Goal: Task Accomplishment & Management: Use online tool/utility

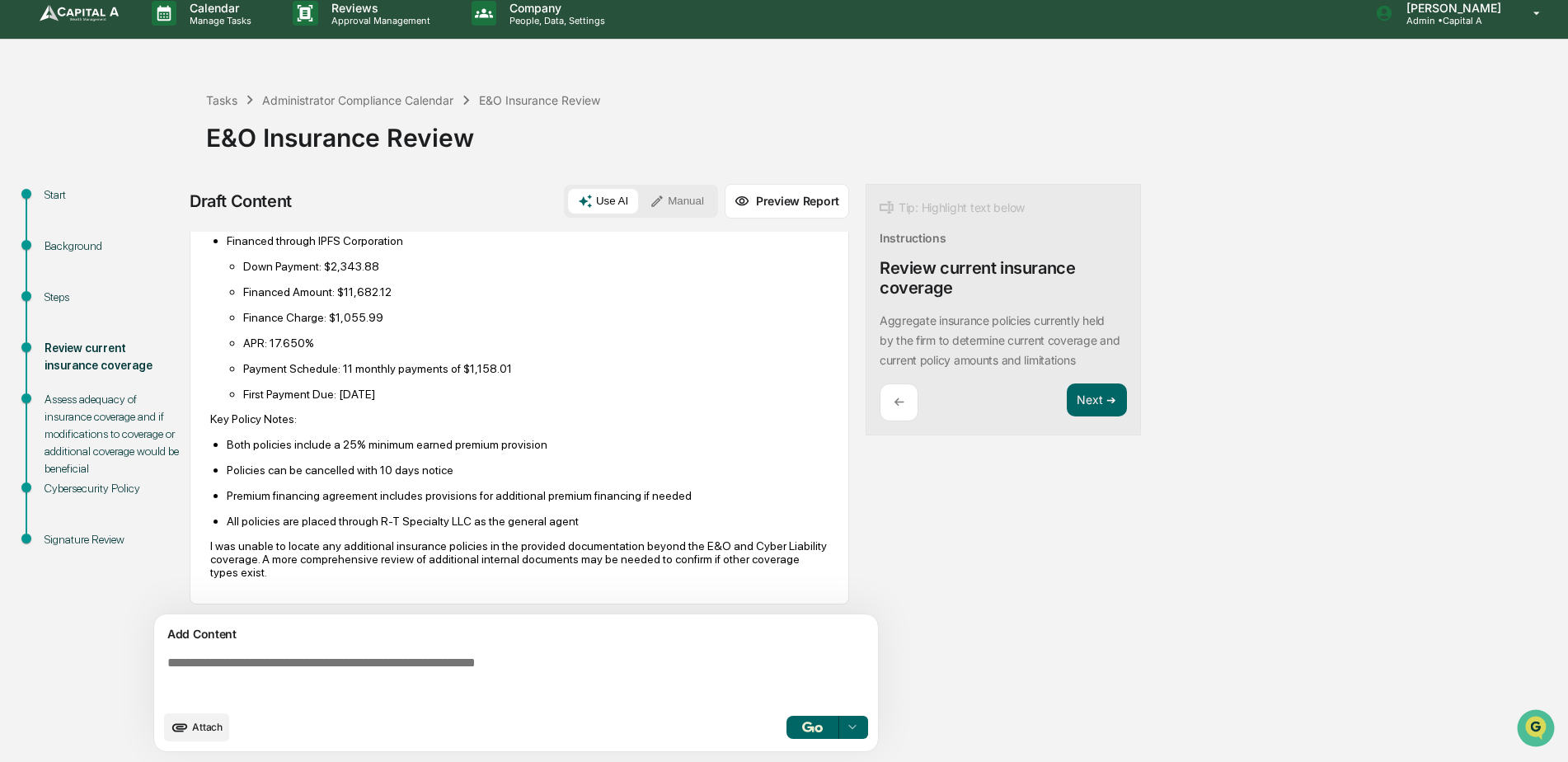
scroll to position [676, 0]
click at [1118, 411] on button "Next ➔" at bounding box center [1096, 400] width 60 height 34
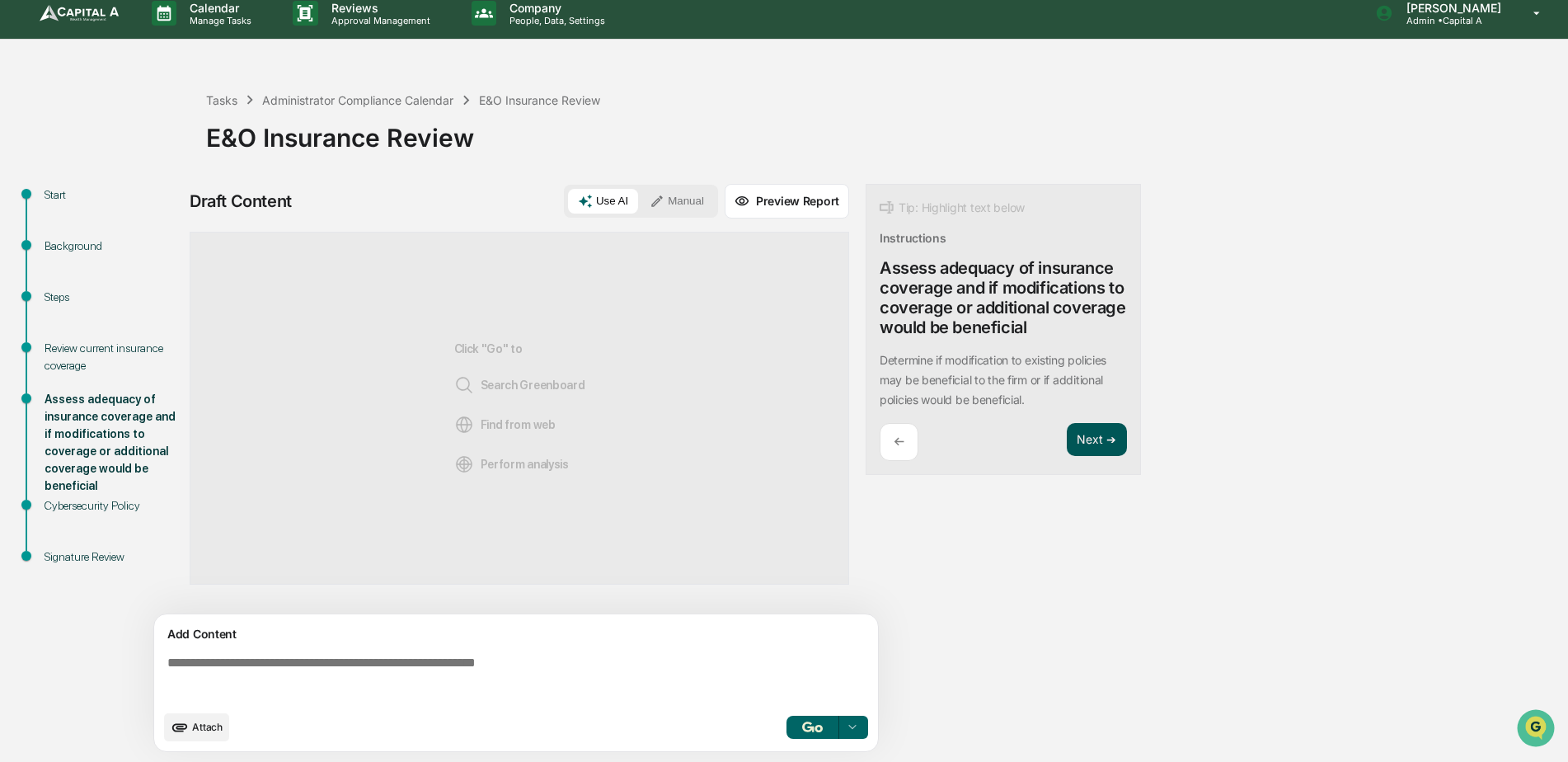
scroll to position [0, 0]
click at [1088, 451] on button "Next ➔" at bounding box center [1096, 440] width 60 height 34
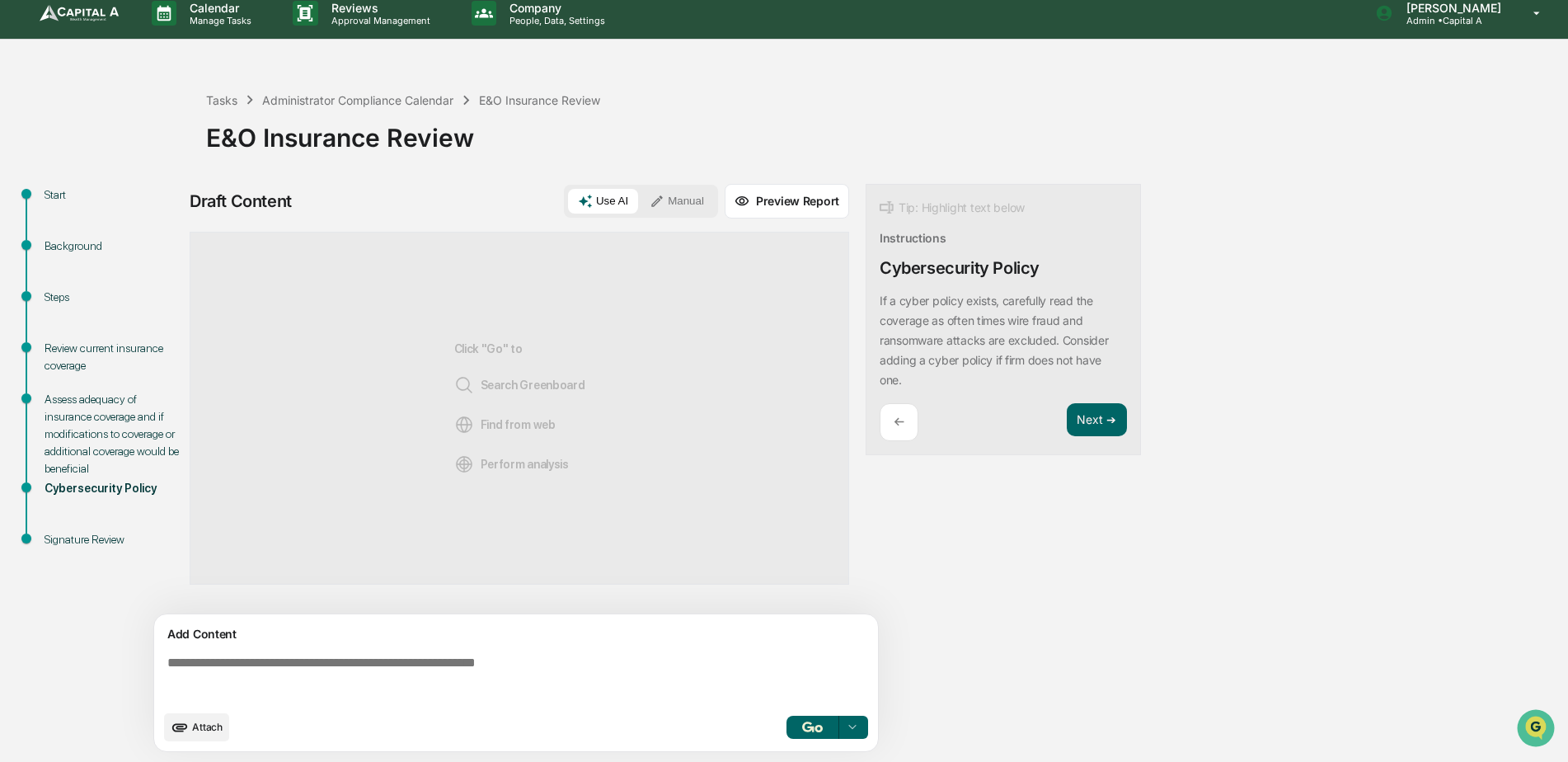
click at [913, 428] on div "←" at bounding box center [898, 422] width 39 height 39
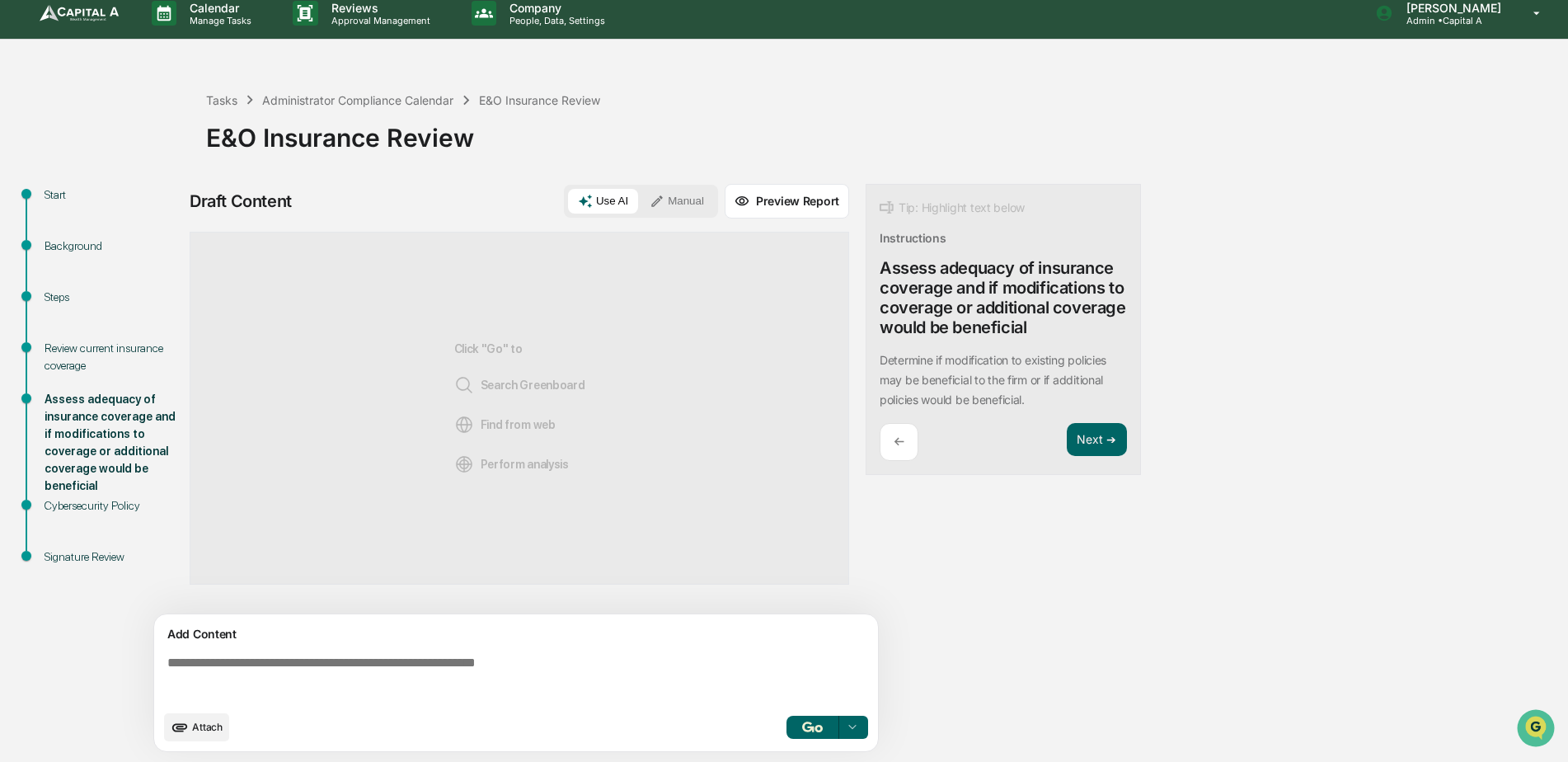
click at [43, 194] on div "Start" at bounding box center [112, 214] width 162 height 51
click at [370, 97] on div "Administrator Compliance Calendar" at bounding box center [358, 100] width 192 height 14
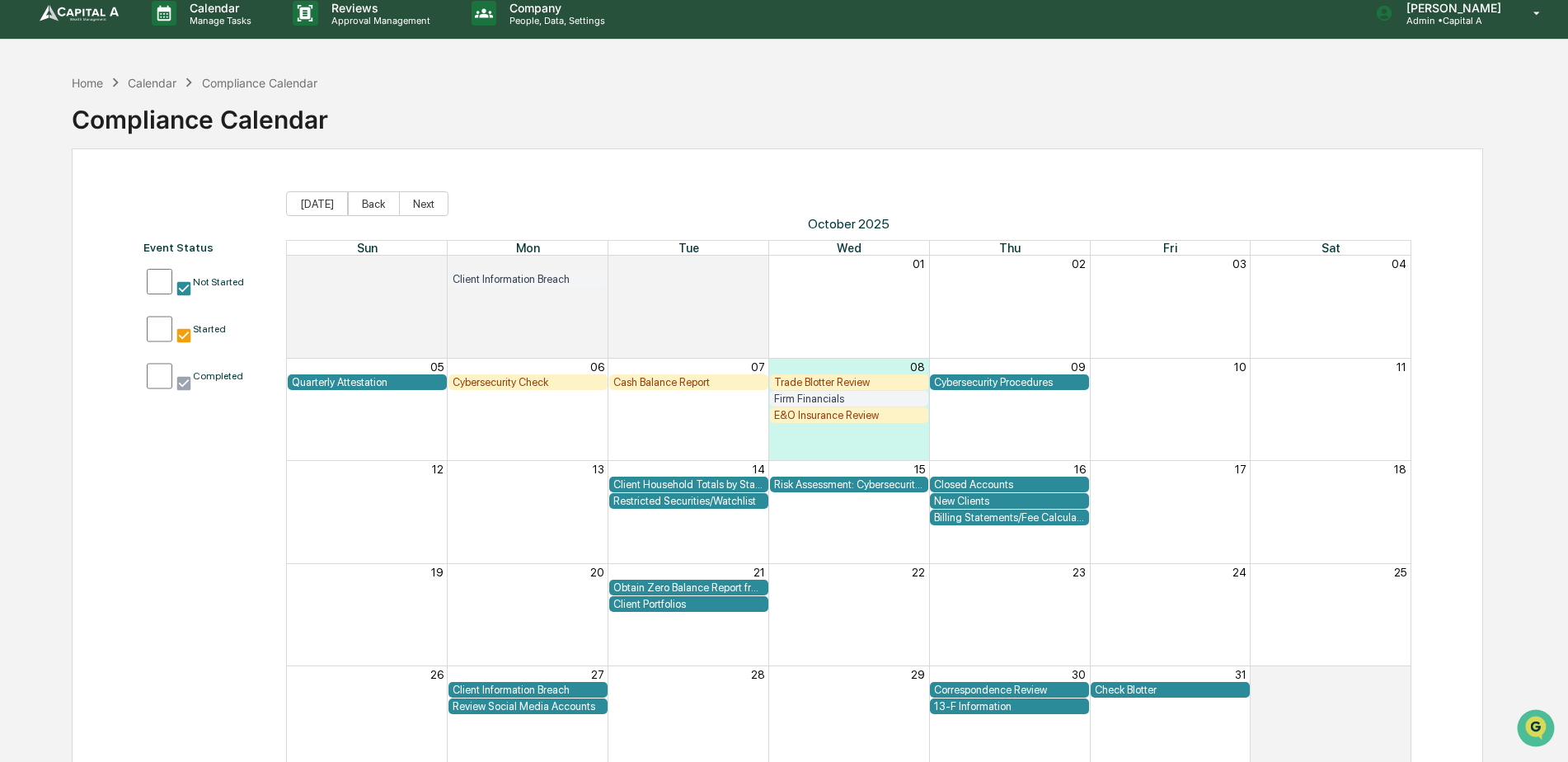
click at [71, 23] on link at bounding box center [88, 13] width 99 height 51
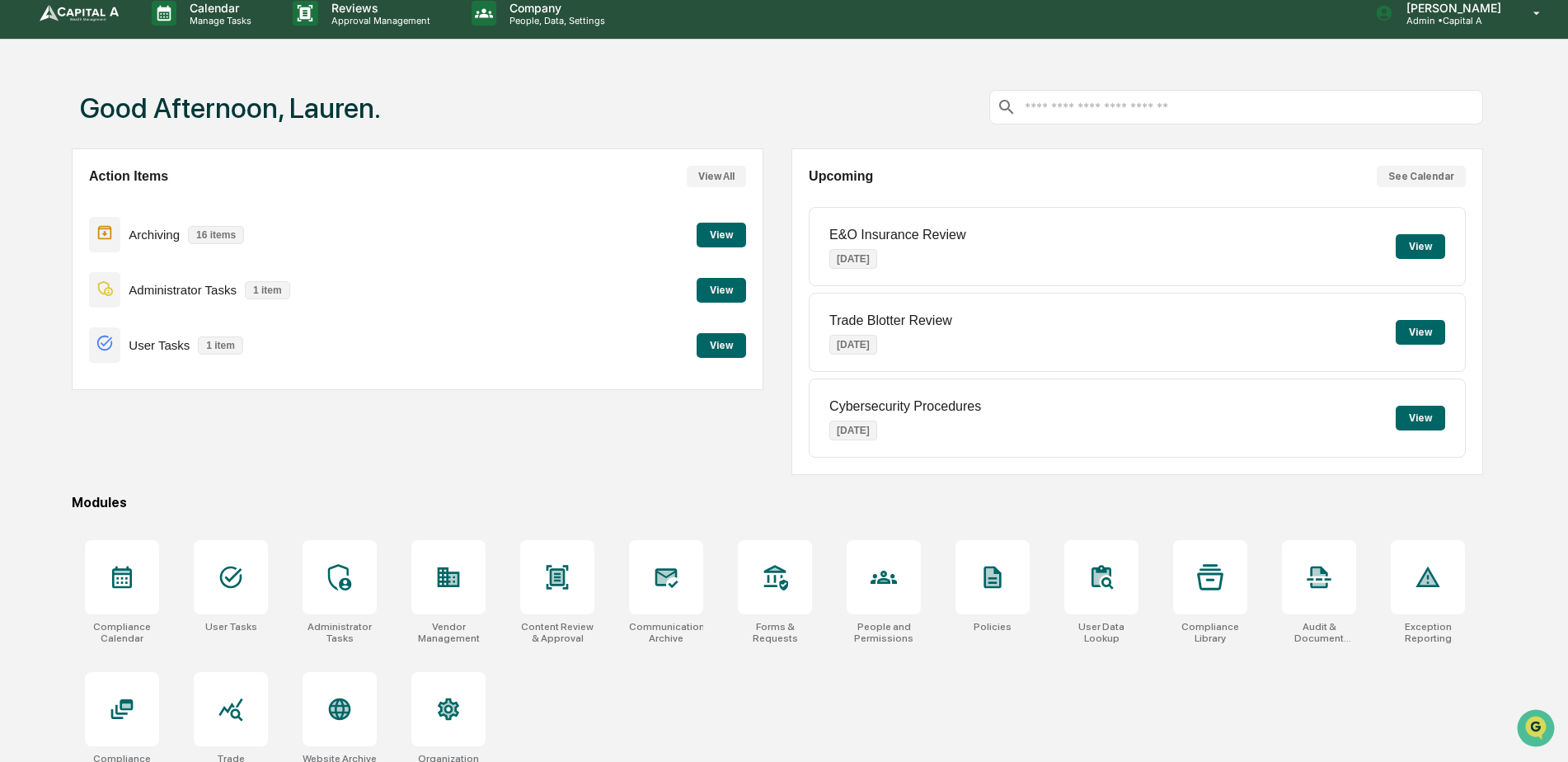
click at [722, 285] on button "View" at bounding box center [721, 290] width 50 height 24
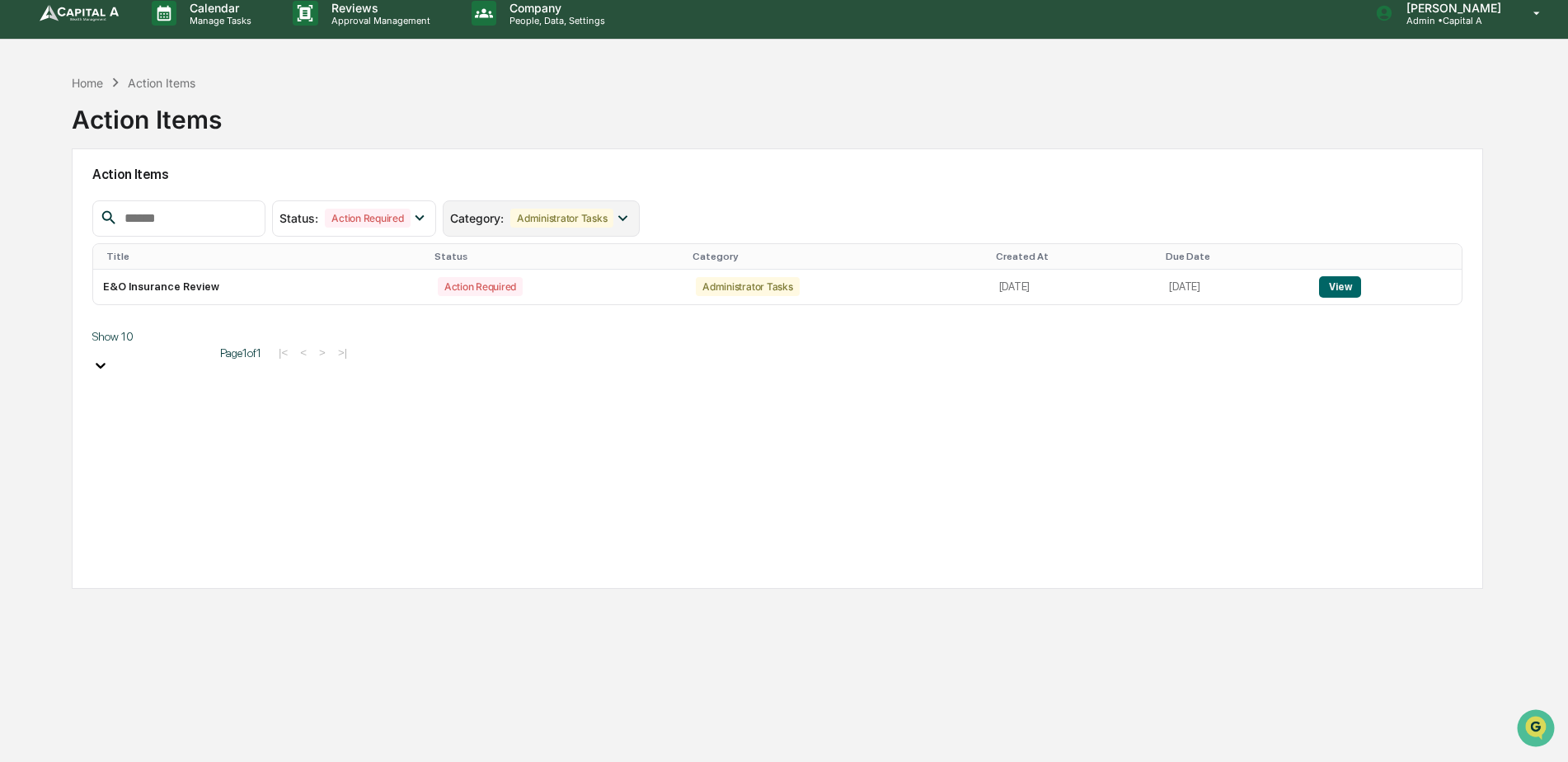
click at [631, 215] on icon at bounding box center [622, 217] width 18 height 18
click at [749, 205] on div "Status : Action Required Select/Deselect All Action Required Resolved Category …" at bounding box center [777, 218] width 1370 height 37
click at [640, 206] on div "Category : Administrator Tasks" at bounding box center [541, 218] width 197 height 37
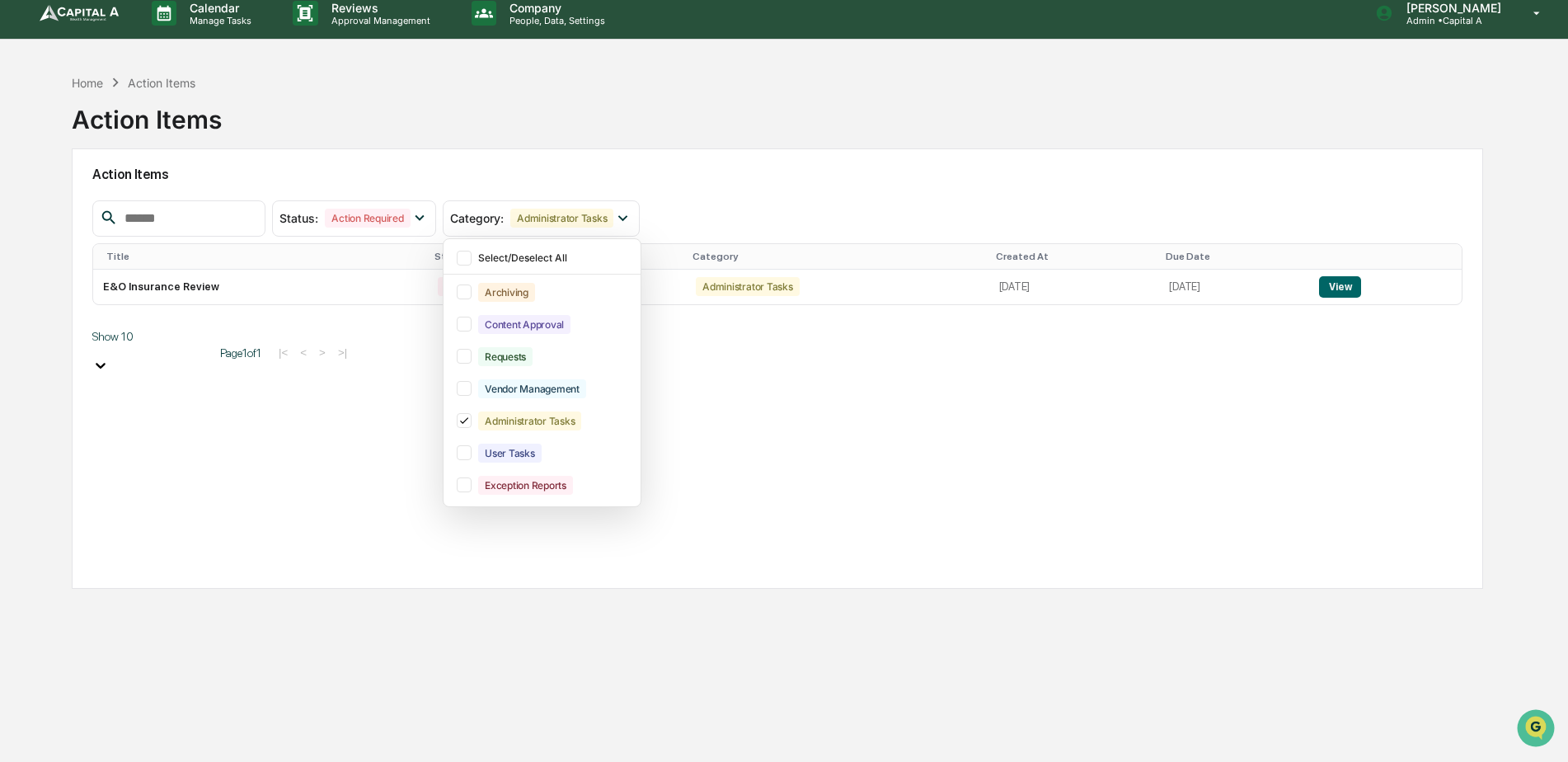
click at [695, 202] on div "Status : Action Required Select/Deselect All Action Required Resolved Category …" at bounding box center [777, 218] width 1370 height 37
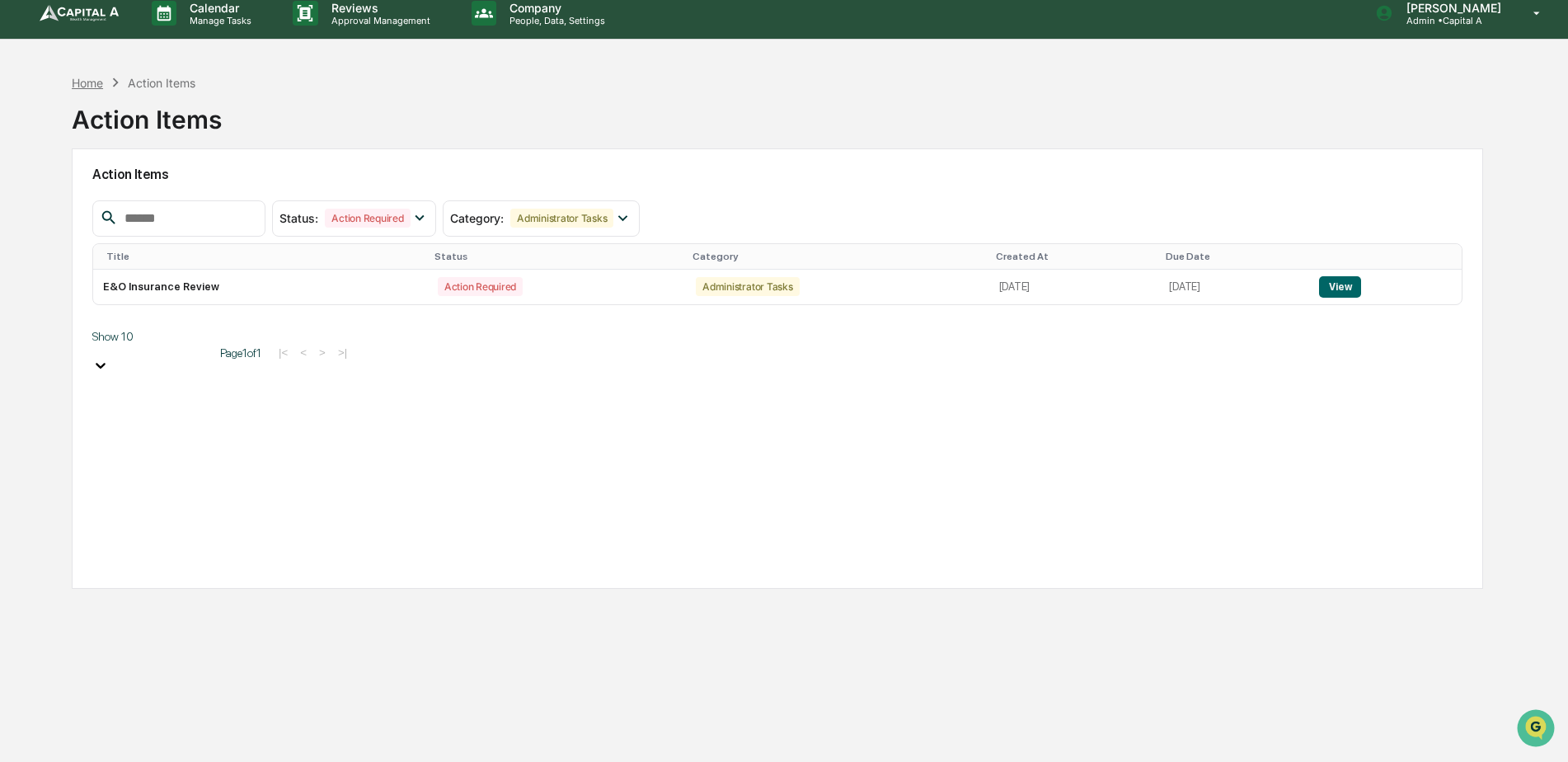
click at [87, 82] on div "Home" at bounding box center [86, 83] width 31 height 14
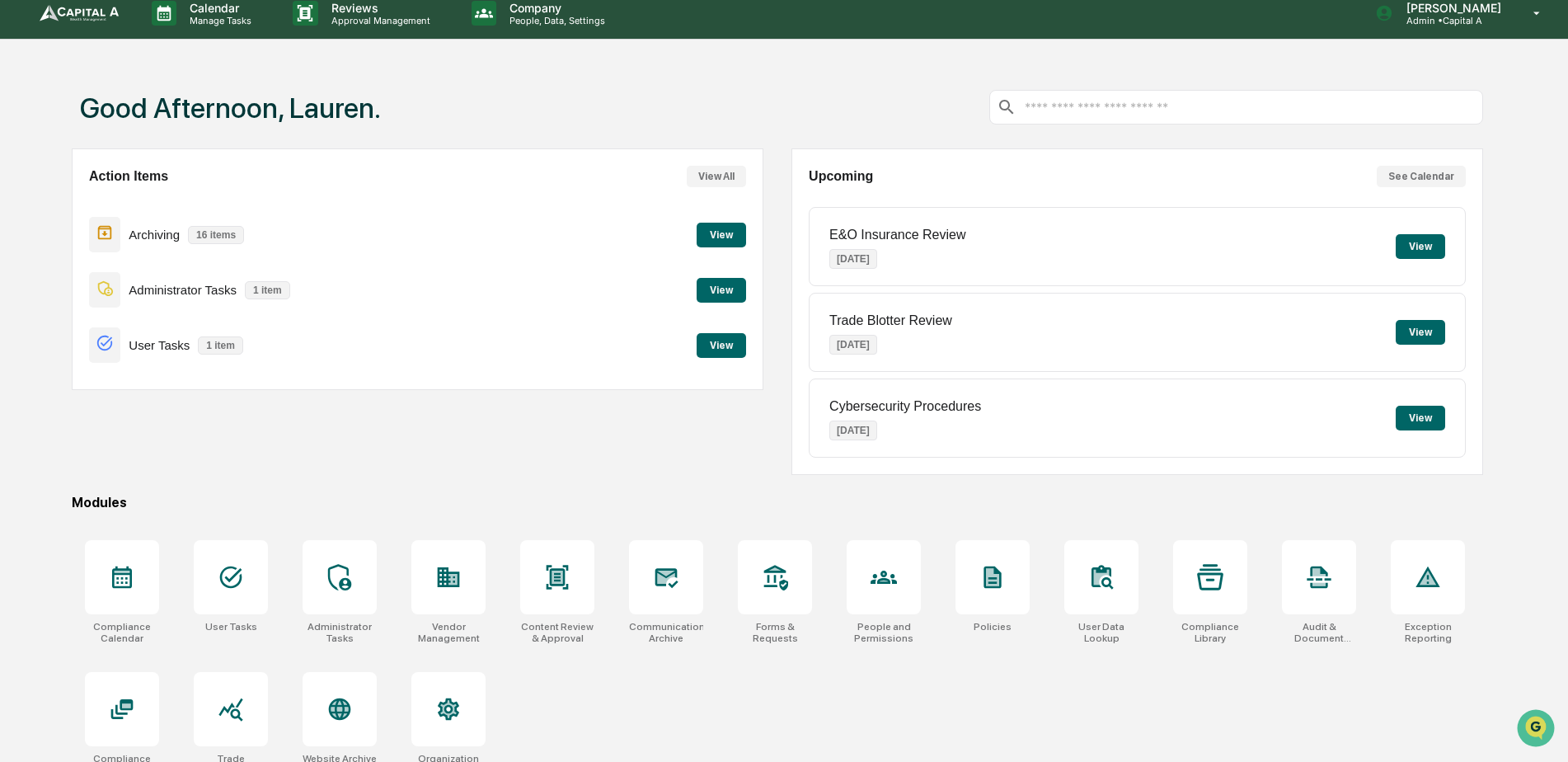
click at [706, 336] on button "View" at bounding box center [721, 345] width 50 height 24
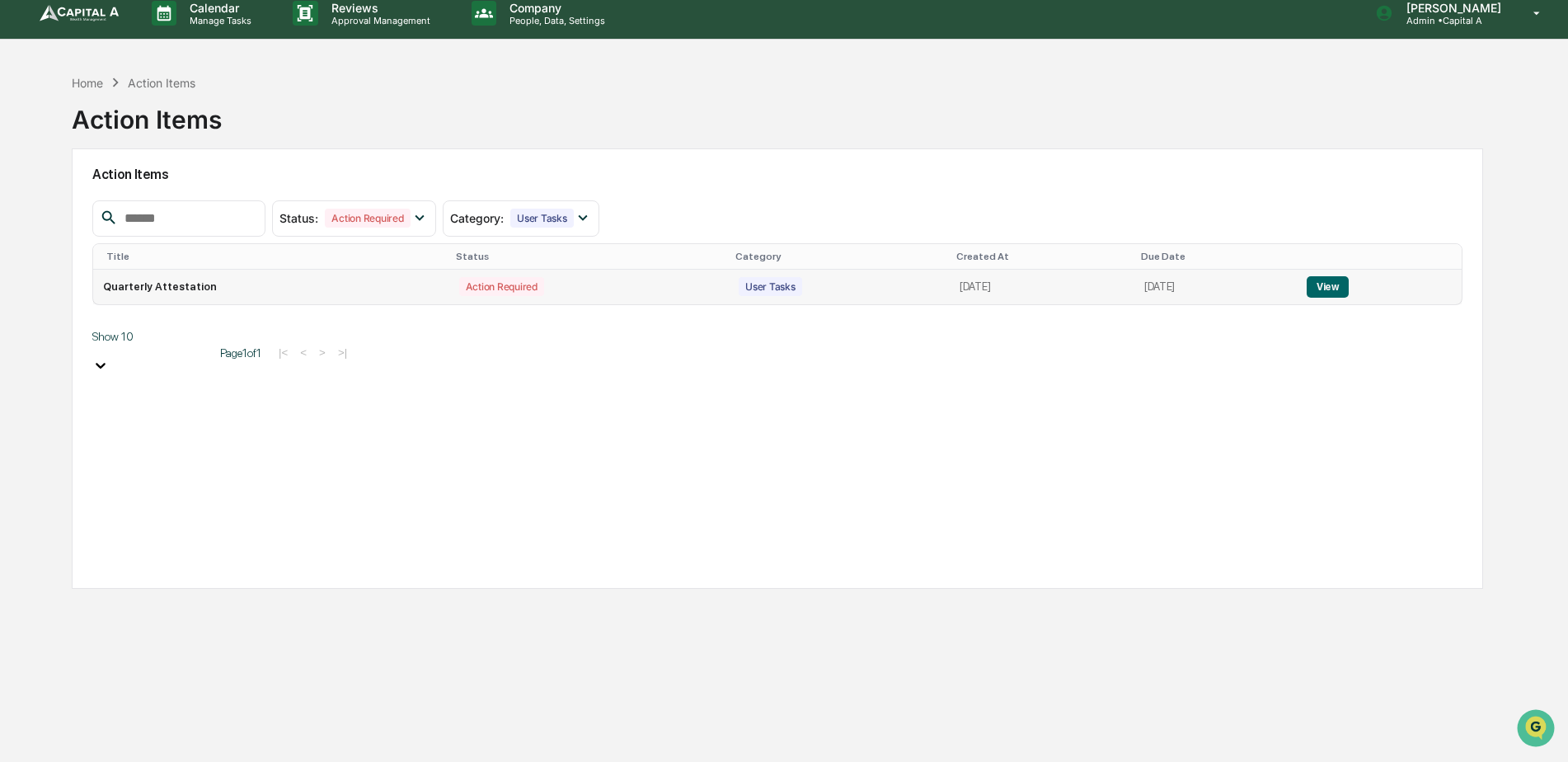
click at [1348, 285] on button "View" at bounding box center [1327, 287] width 42 height 22
